Goal: Use online tool/utility: Utilize a website feature to perform a specific function

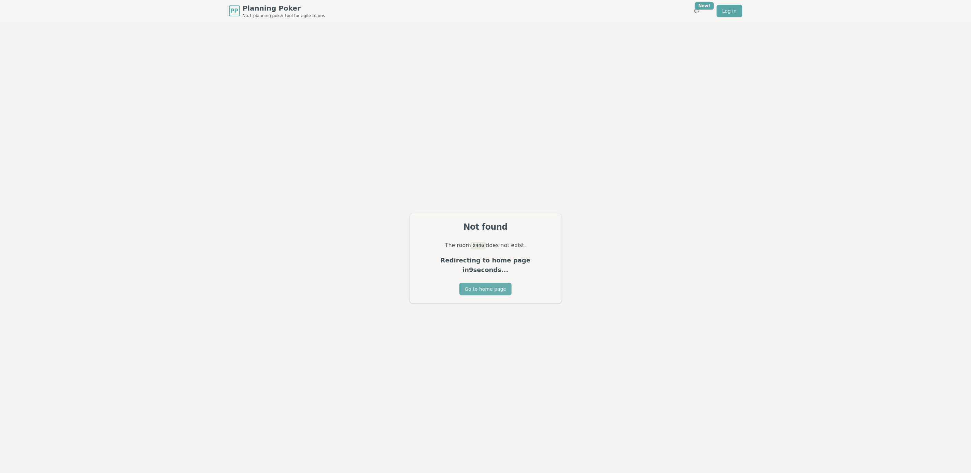
click at [492, 286] on button "Go to home page" at bounding box center [485, 289] width 52 height 12
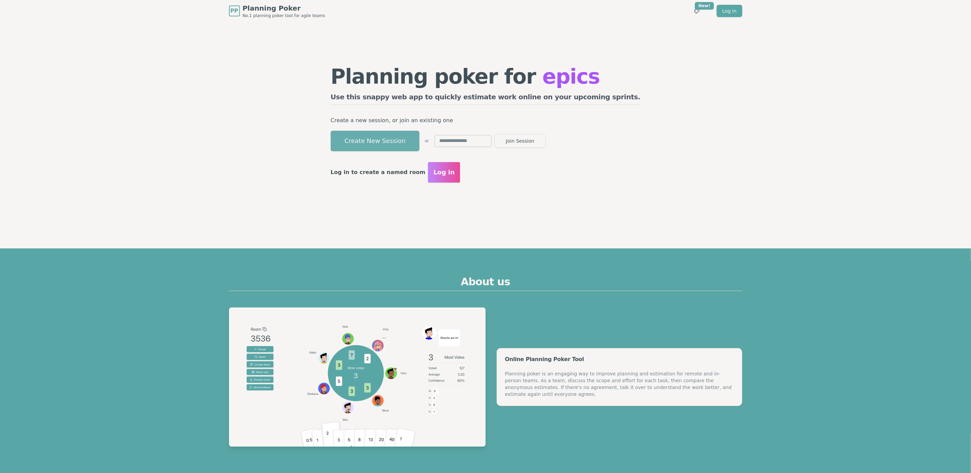
click at [420, 140] on button "Create New Session" at bounding box center [375, 141] width 89 height 20
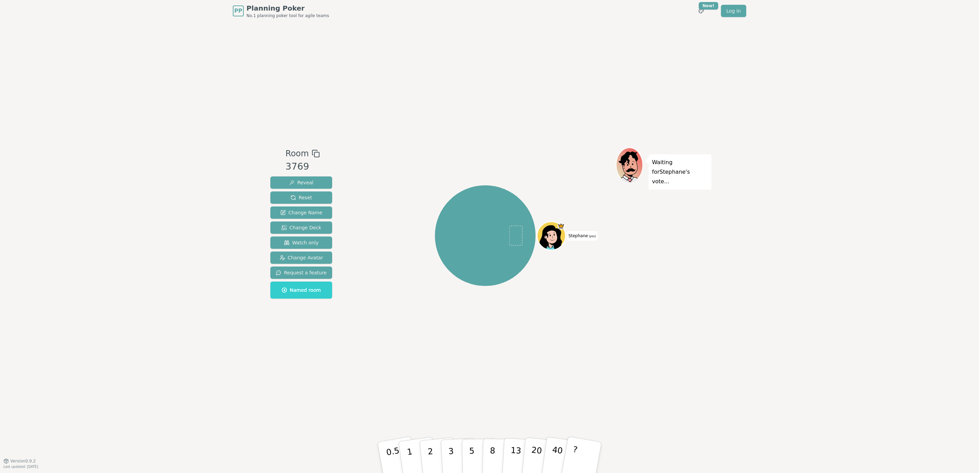
click at [312, 152] on icon at bounding box center [316, 154] width 8 height 8
click at [756, 310] on div "PP Planning Poker No.1 planning poker tool for agile teams Toggle theme New! Lo…" at bounding box center [489, 236] width 979 height 473
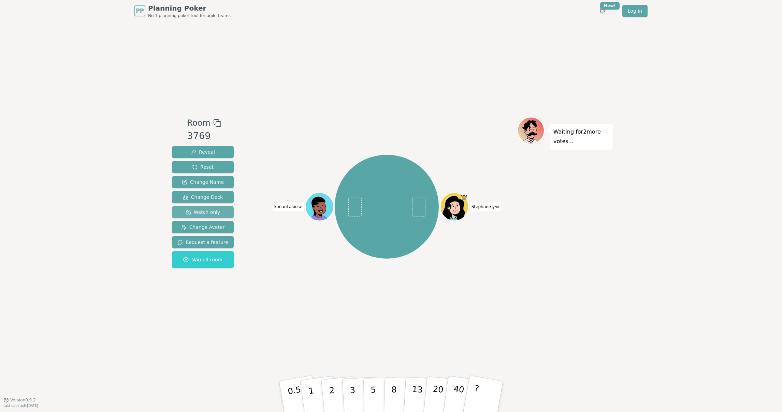
click at [210, 207] on button "Watch only" at bounding box center [203, 212] width 62 height 12
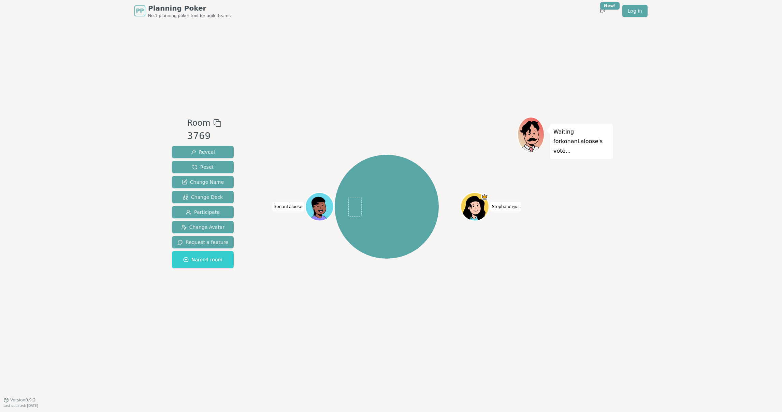
click at [461, 277] on div "[PERSON_NAME] (you) konanLaloose" at bounding box center [386, 206] width 261 height 155
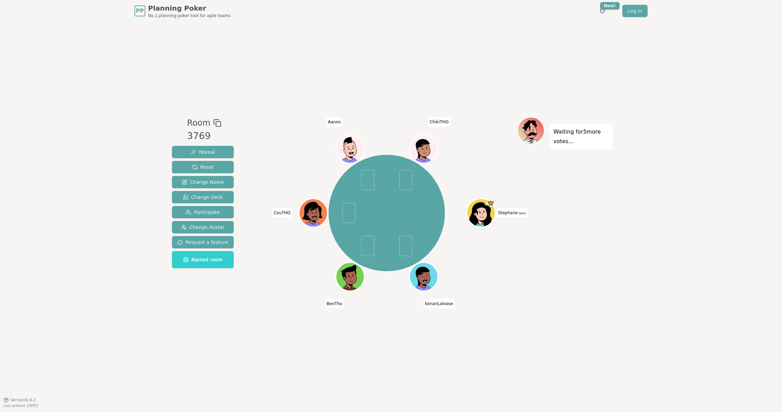
click at [586, 292] on div "Waiting for 5 more votes..." at bounding box center [565, 211] width 96 height 188
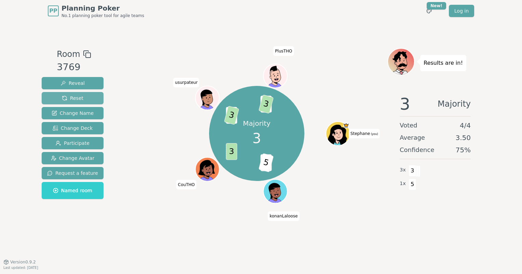
drag, startPoint x: 84, startPoint y: 98, endPoint x: 91, endPoint y: 100, distance: 7.7
click at [84, 98] on button "Reset" at bounding box center [73, 98] width 62 height 12
